Goal: Task Accomplishment & Management: Complete application form

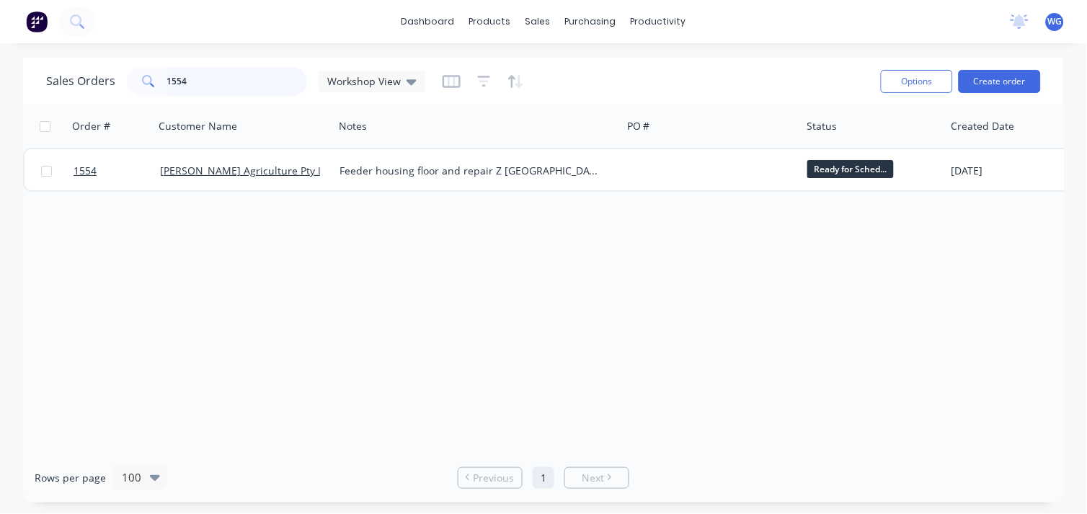
click at [207, 76] on input "1554" at bounding box center [237, 81] width 141 height 29
type input "1"
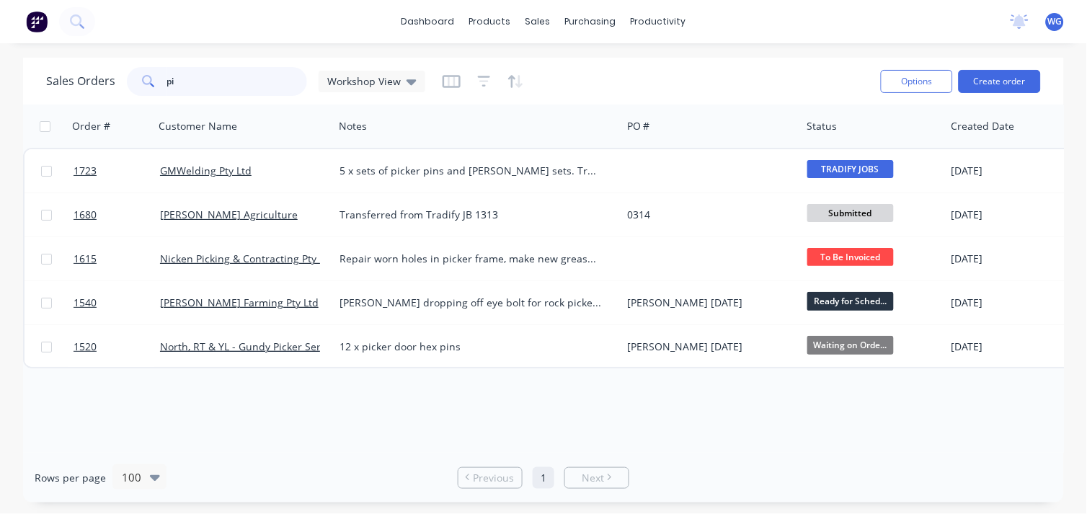
type input "p"
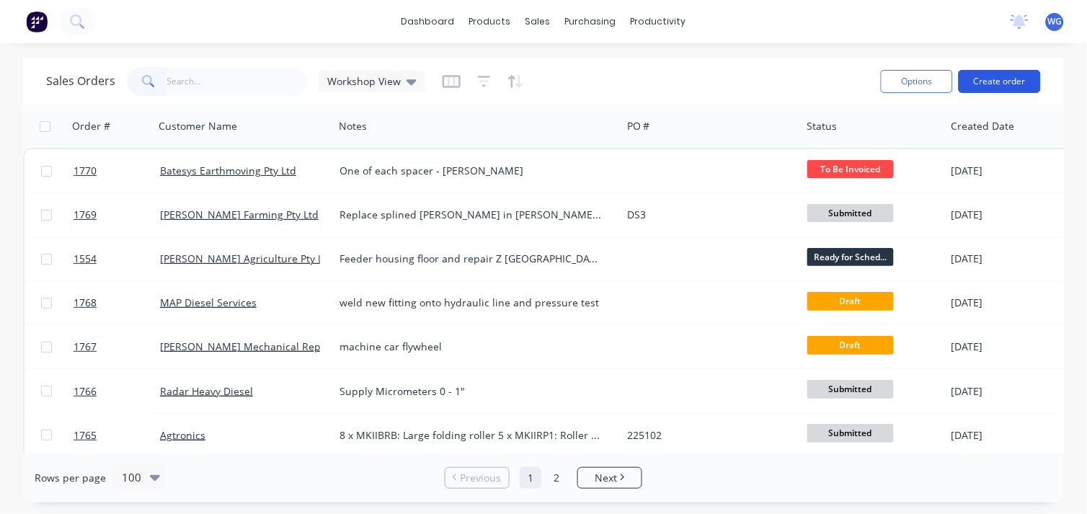
click at [973, 77] on button "Create order" at bounding box center [1000, 81] width 82 height 23
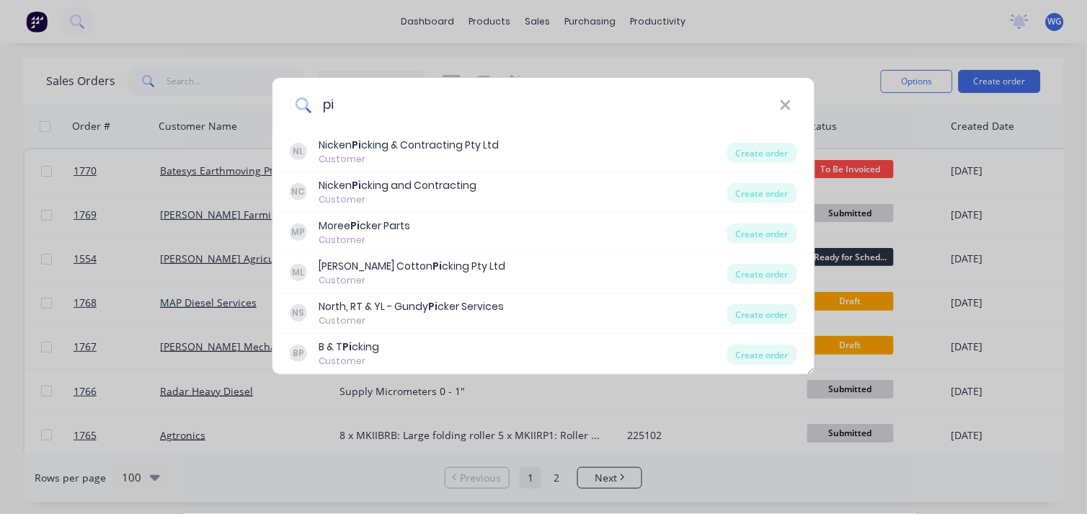
type input "p"
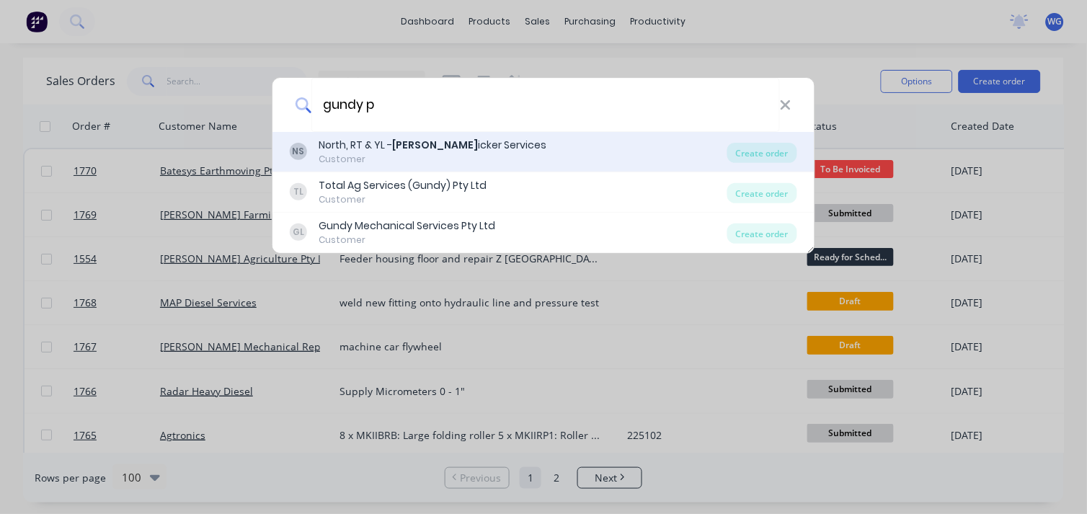
type input "gundy p"
click at [393, 148] on b "[PERSON_NAME]" at bounding box center [435, 145] width 86 height 14
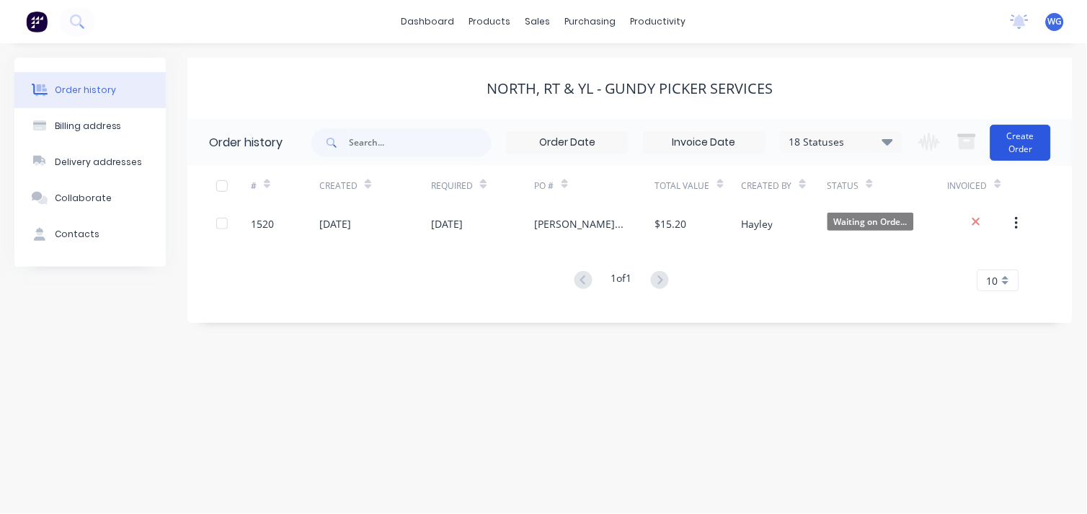
click at [1010, 135] on button "Create Order" at bounding box center [1020, 143] width 61 height 36
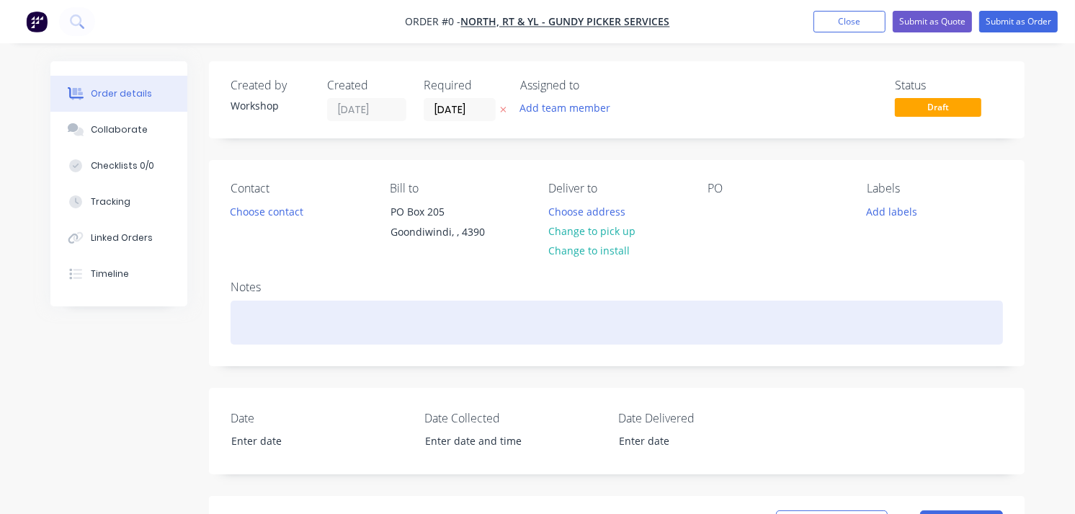
click at [294, 303] on div at bounding box center [617, 323] width 773 height 44
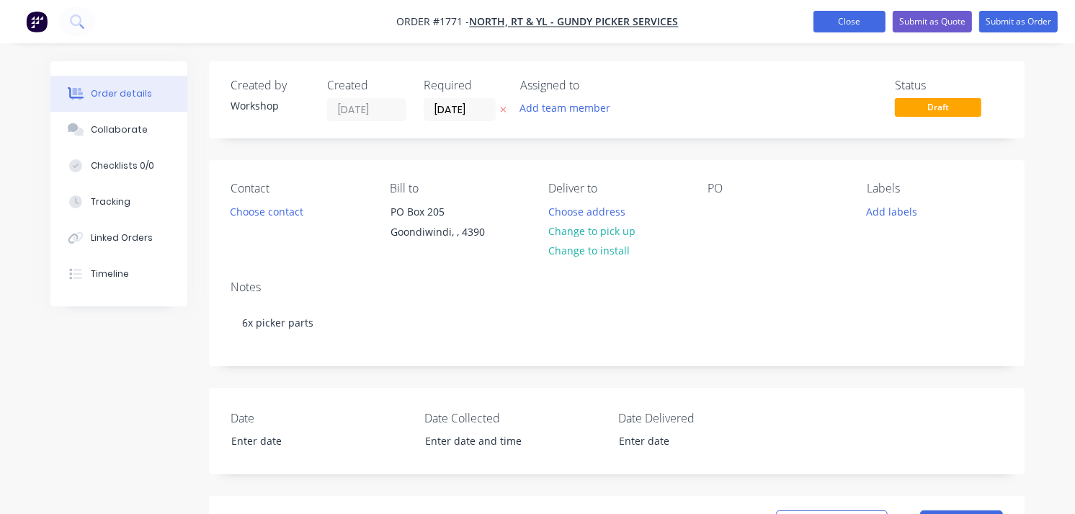
click at [853, 24] on button "Close" at bounding box center [850, 22] width 72 height 22
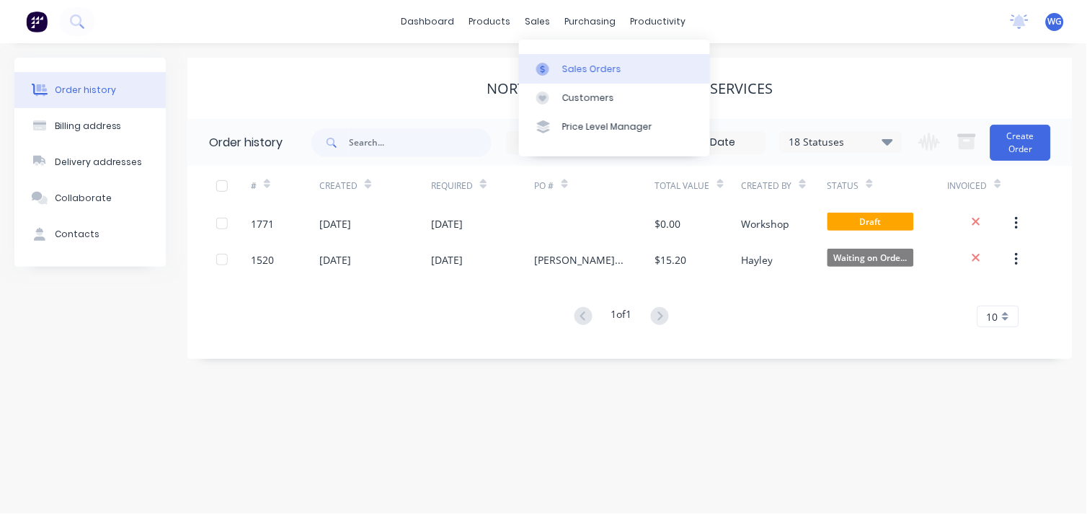
click at [564, 69] on div "Sales Orders" at bounding box center [591, 69] width 59 height 13
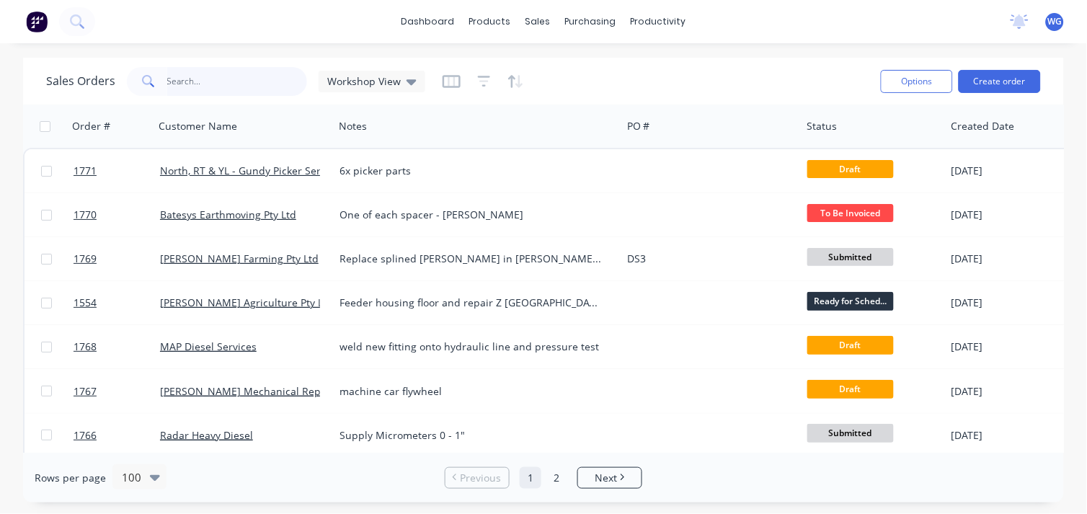
click at [200, 81] on input "text" at bounding box center [237, 81] width 141 height 29
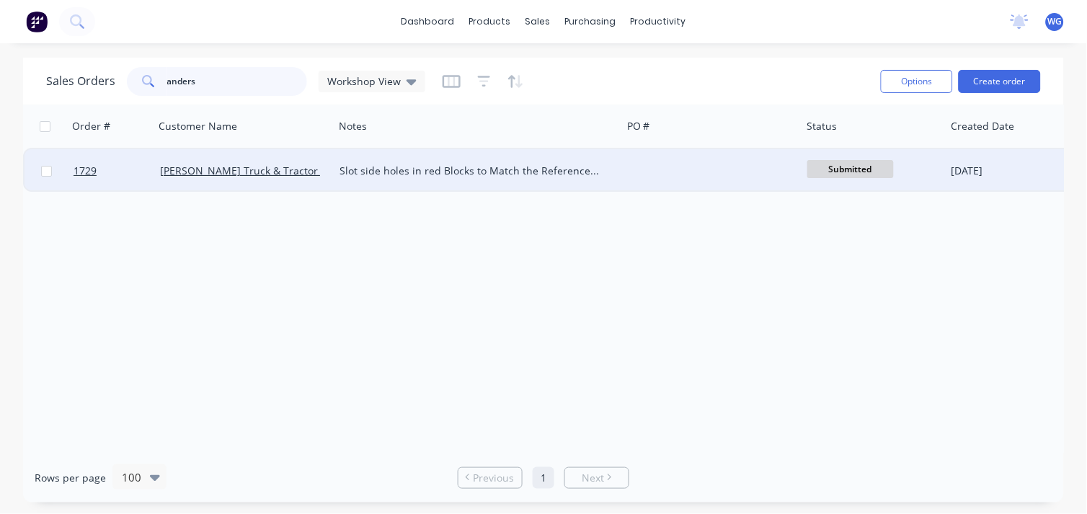
type input "anders"
click at [270, 161] on div "[PERSON_NAME] Truck & Tractor Pty Ltd" at bounding box center [243, 170] width 179 height 43
